Goal: Navigation & Orientation: Find specific page/section

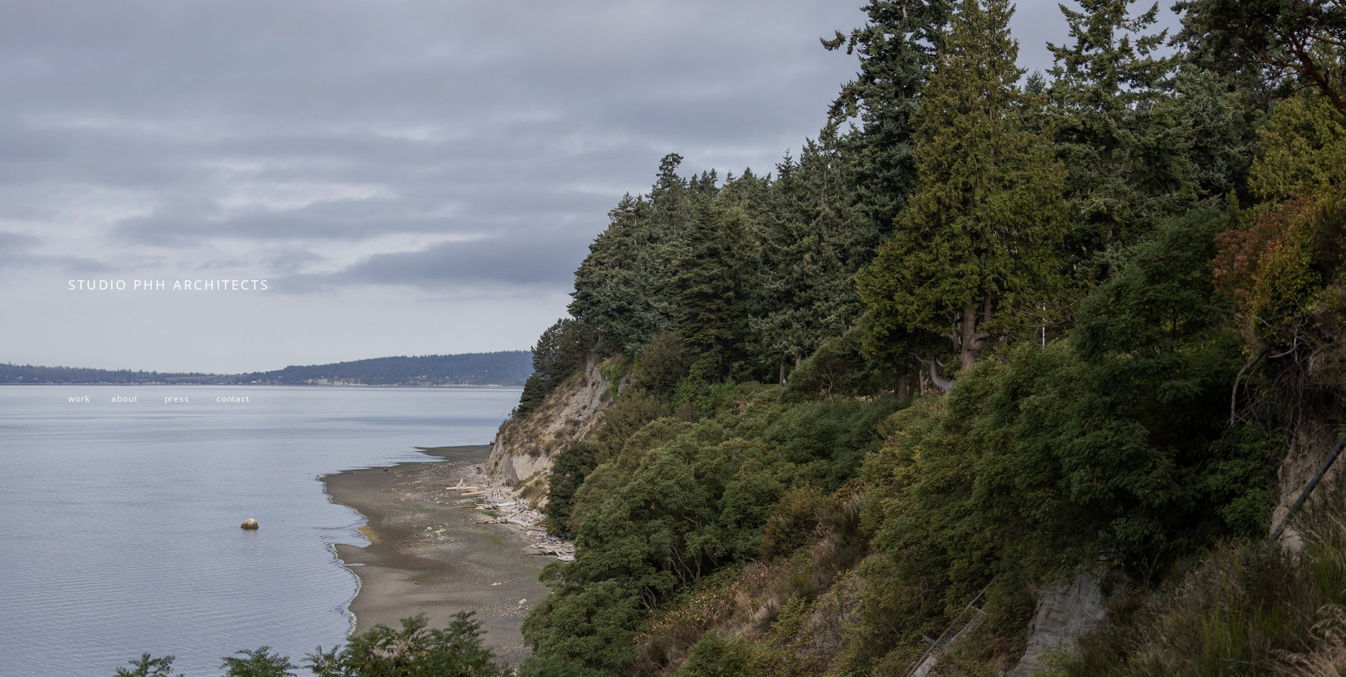
scroll to position [213, 0]
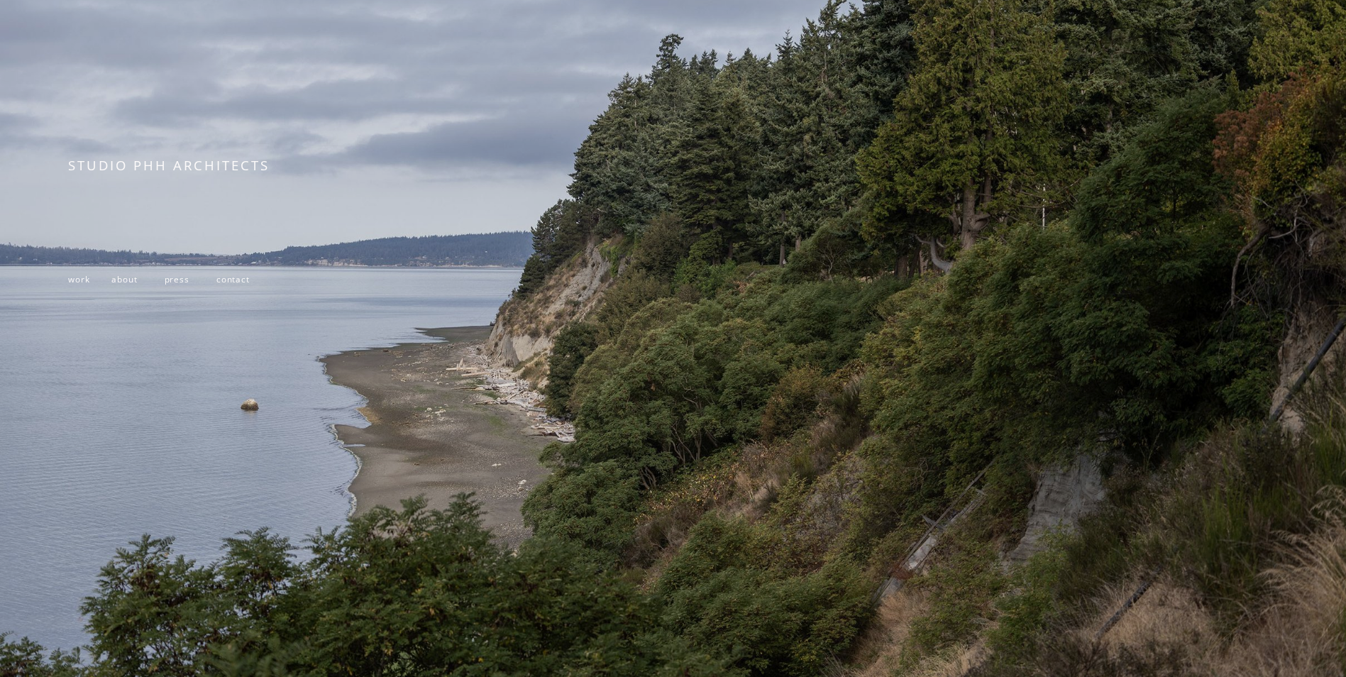
click at [60, 285] on div at bounding box center [673, 255] width 1346 height 936
click at [71, 287] on div "STUDIO PHH ARCHITECTS work about press contact" at bounding box center [673, 255] width 1346 height 936
click at [77, 284] on span "work" at bounding box center [78, 278] width 21 height 11
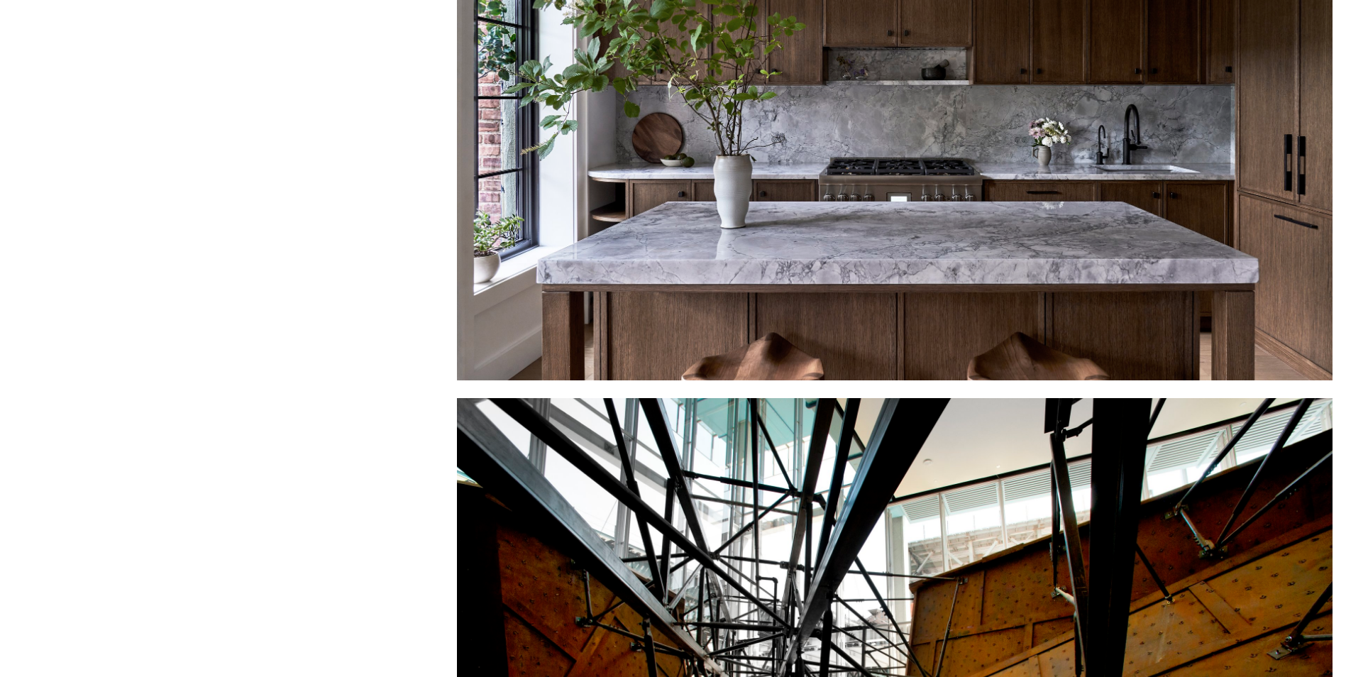
scroll to position [4681, 0]
